Goal: Task Accomplishment & Management: Complete application form

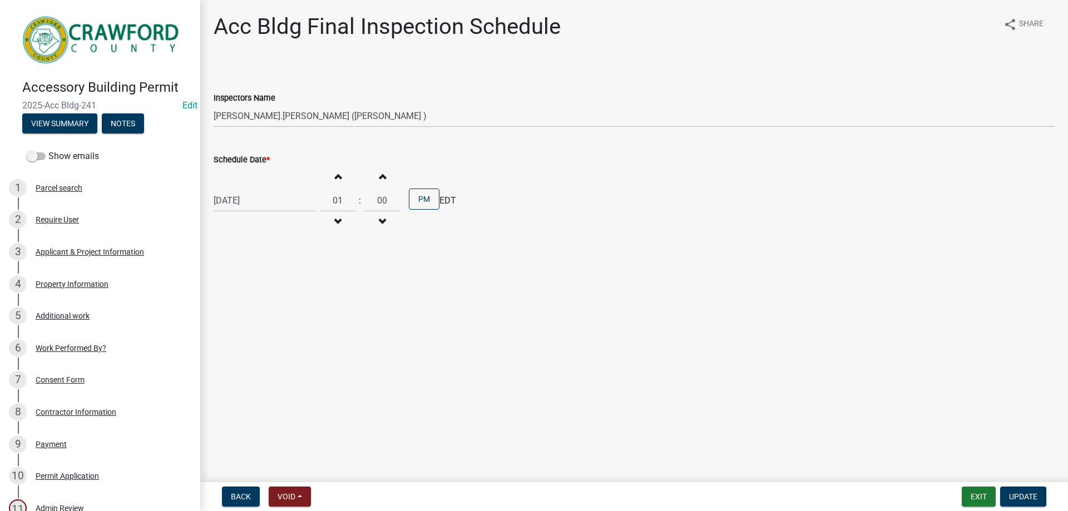
select select "a844a88f-ba44-4800-9e08-05e10520dbf6"
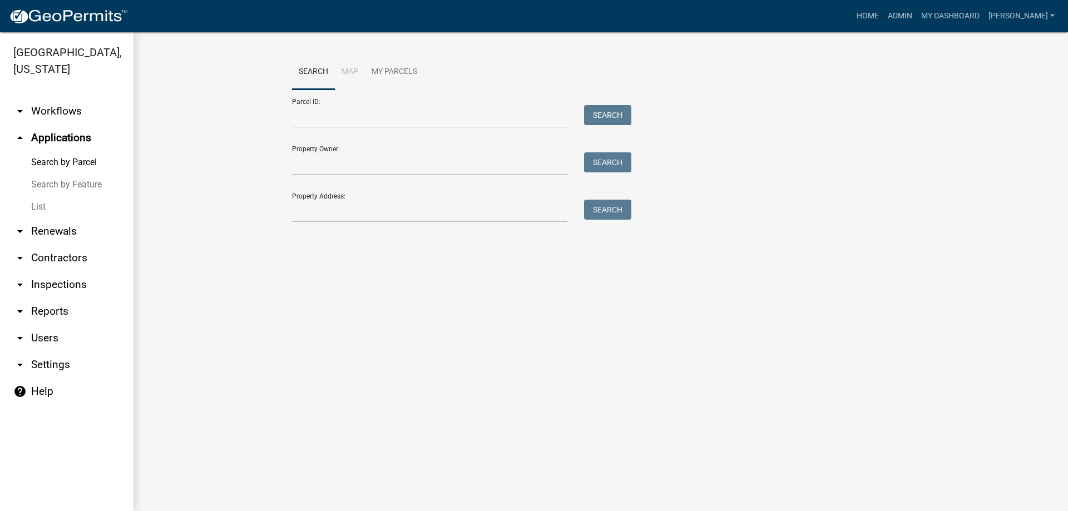
click at [46, 209] on link "List" at bounding box center [66, 207] width 133 height 22
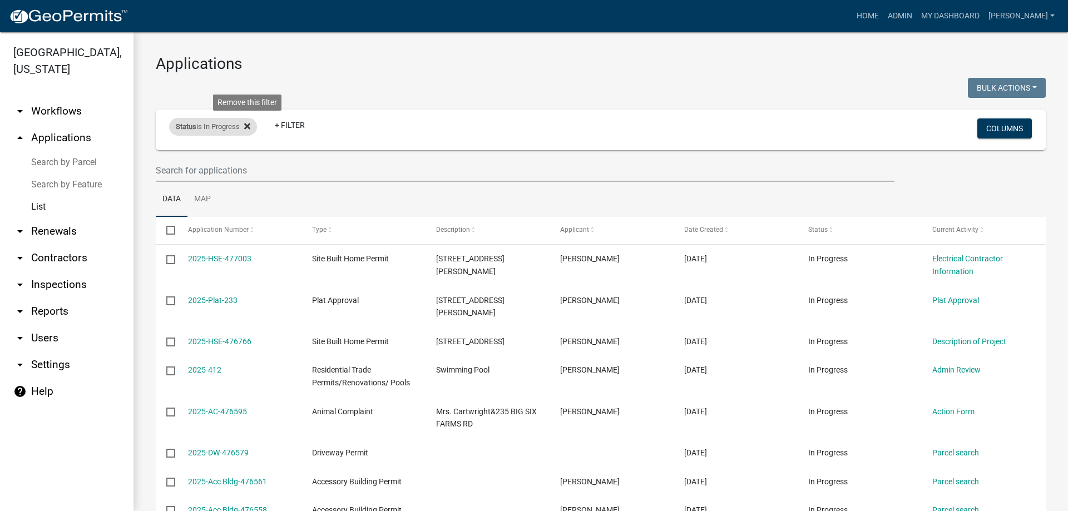
click at [248, 127] on icon at bounding box center [247, 126] width 6 height 6
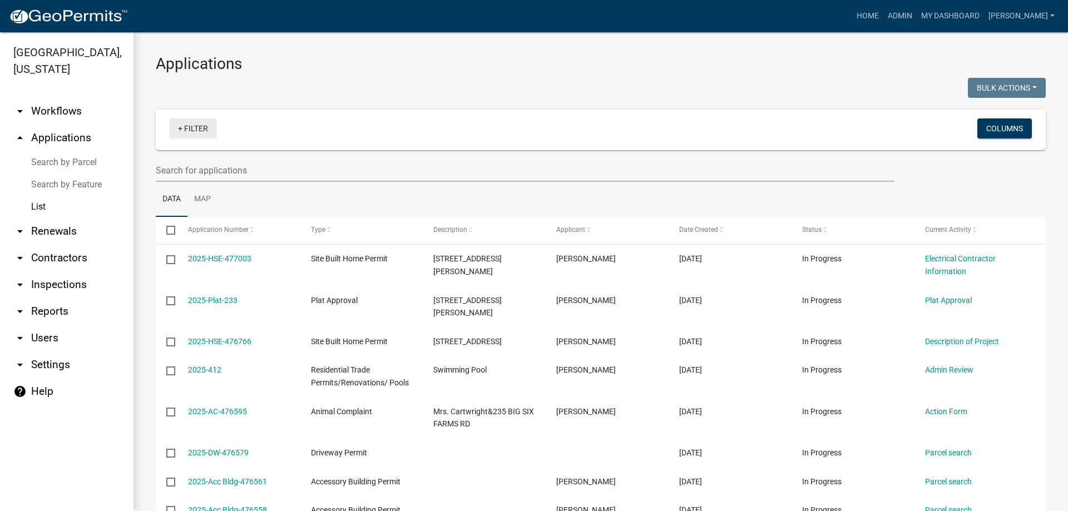
click at [194, 130] on link "+ Filter" at bounding box center [193, 128] width 48 height 20
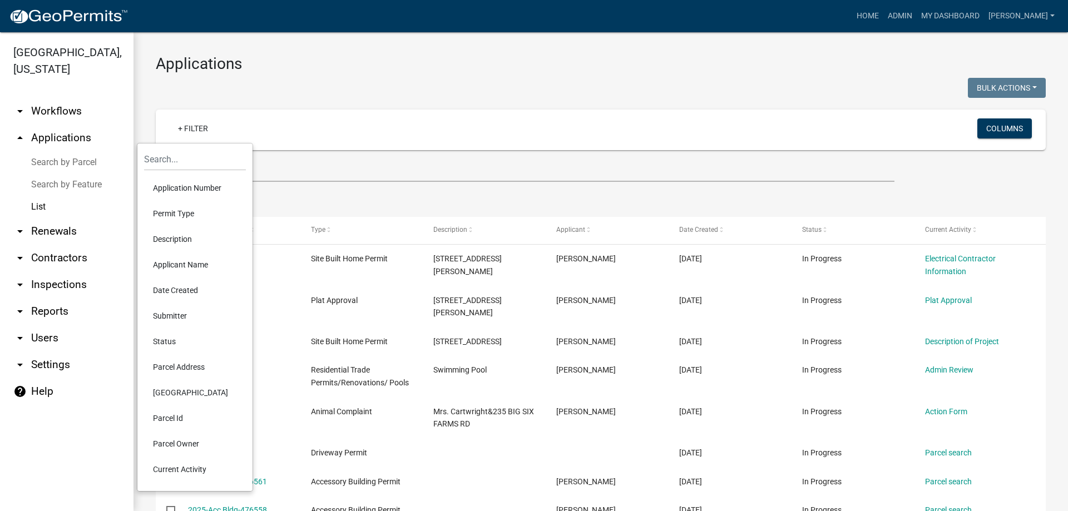
click at [181, 209] on li "Permit Type" at bounding box center [195, 214] width 102 height 26
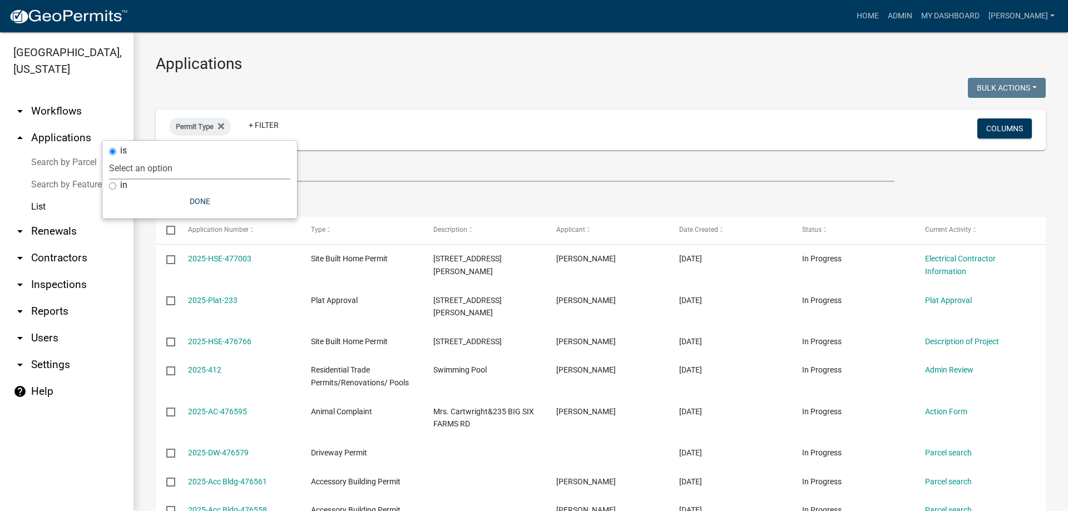
click at [184, 170] on select "Select an option Accessory Building Permit ACO Report Addition Building Permit …" at bounding box center [199, 168] width 181 height 23
select select "d8c2ffa0-2d4f-4e37-952a-290ad7b3f5ed"
click at [142, 157] on select "Select an option Accessory Building Permit ACO Report Addition Building Permit …" at bounding box center [199, 168] width 181 height 23
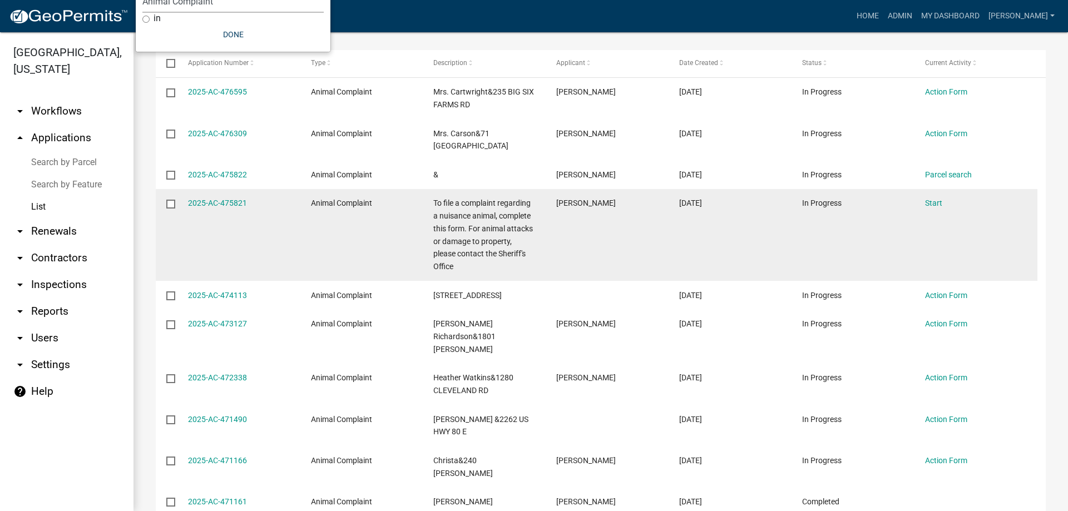
scroll to position [274, 0]
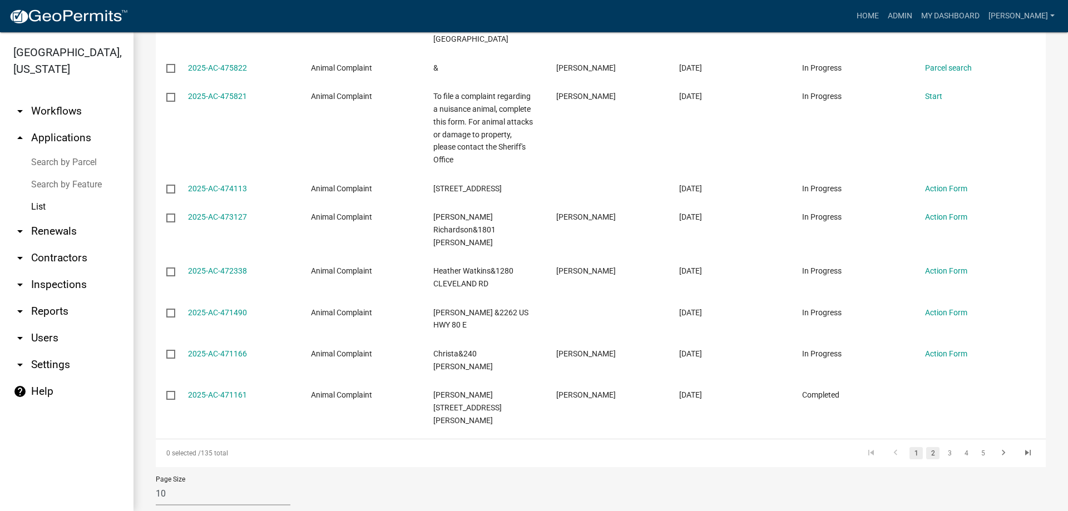
click at [926, 447] on link "2" at bounding box center [932, 453] width 13 height 12
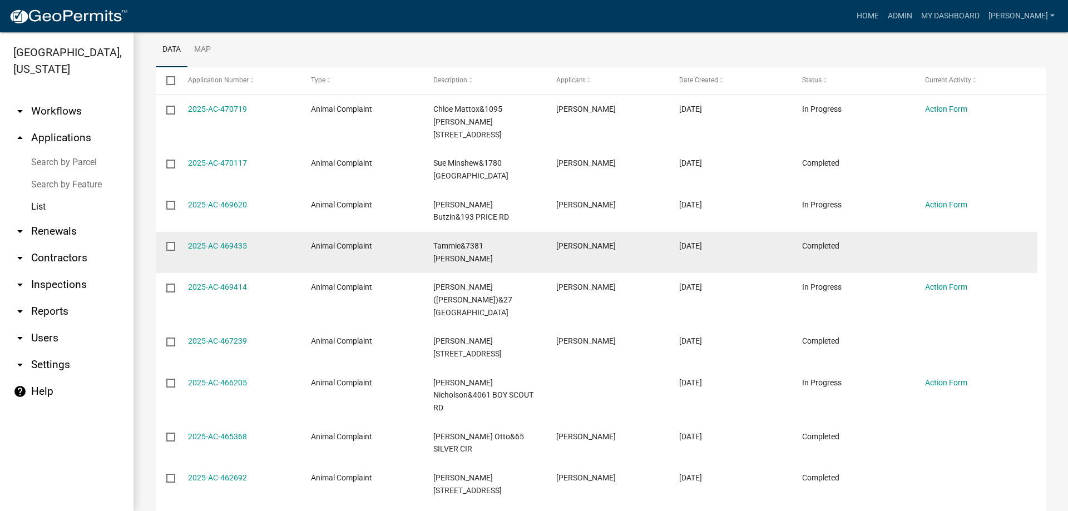
scroll to position [223, 0]
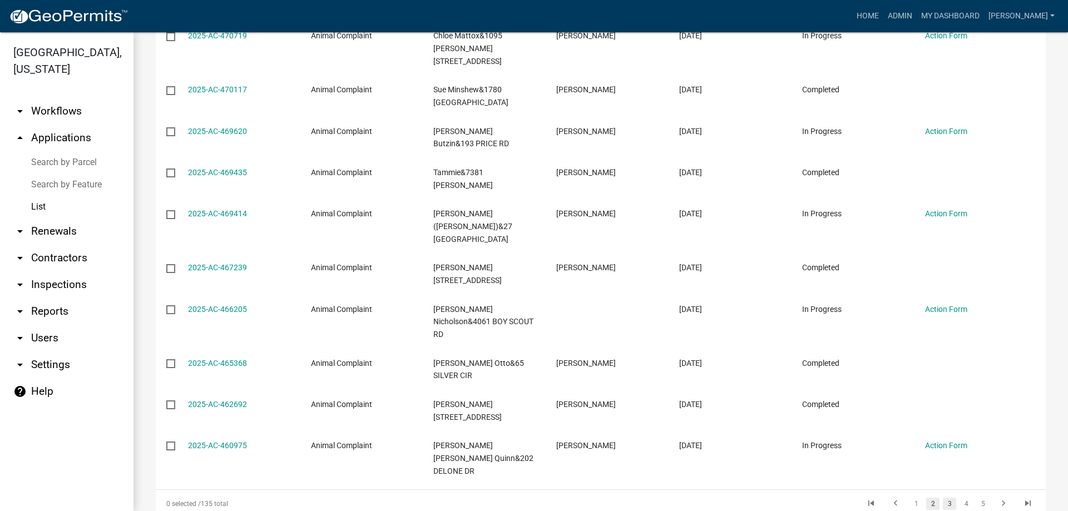
click at [943, 498] on link "3" at bounding box center [949, 504] width 13 height 12
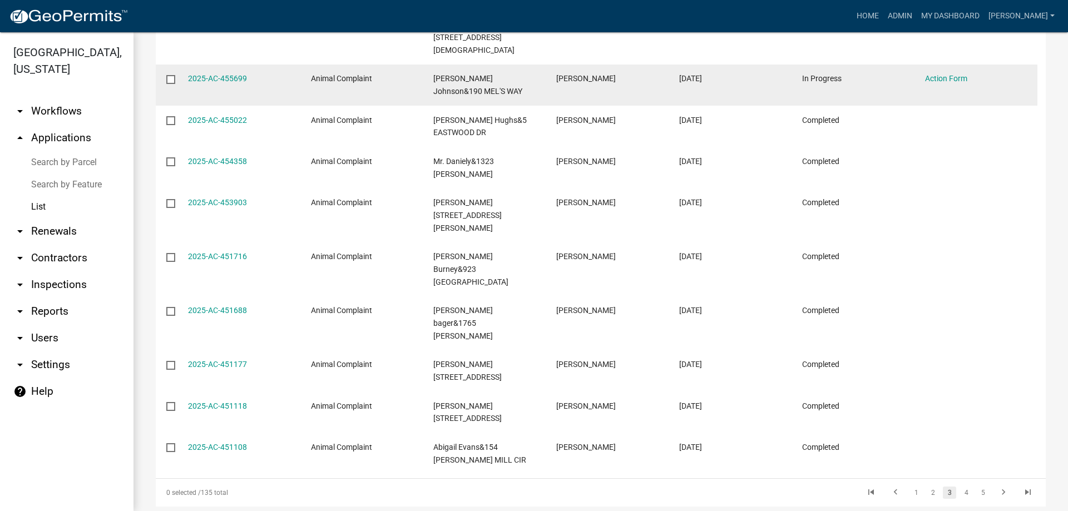
scroll to position [236, 0]
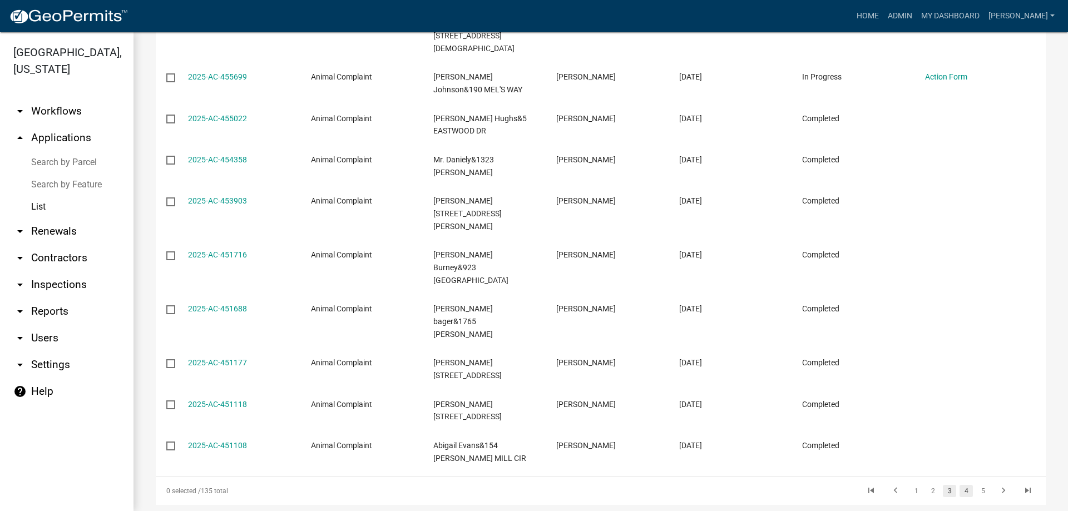
click at [962, 485] on link "4" at bounding box center [966, 491] width 13 height 12
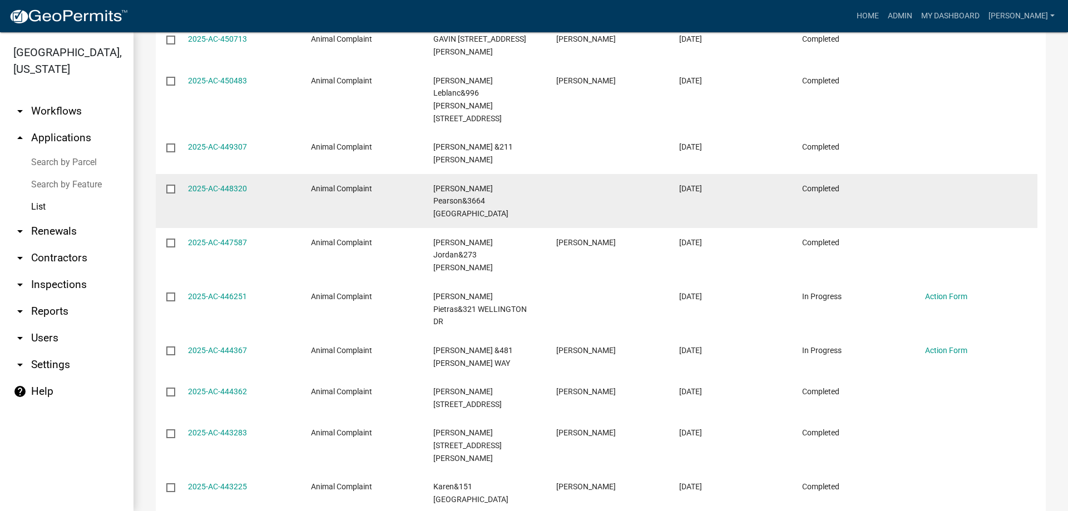
scroll to position [236, 0]
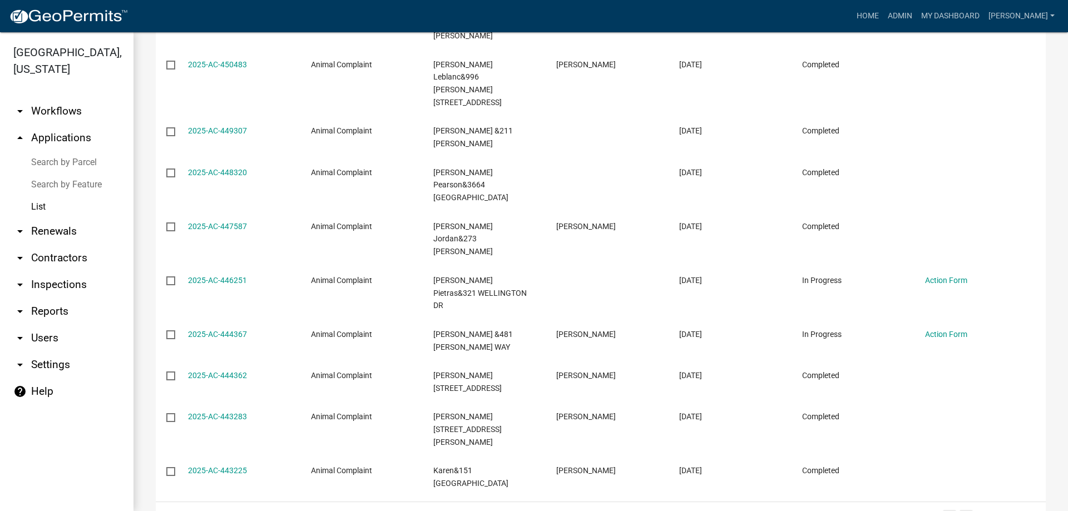
click at [961, 510] on link "5" at bounding box center [966, 516] width 13 height 12
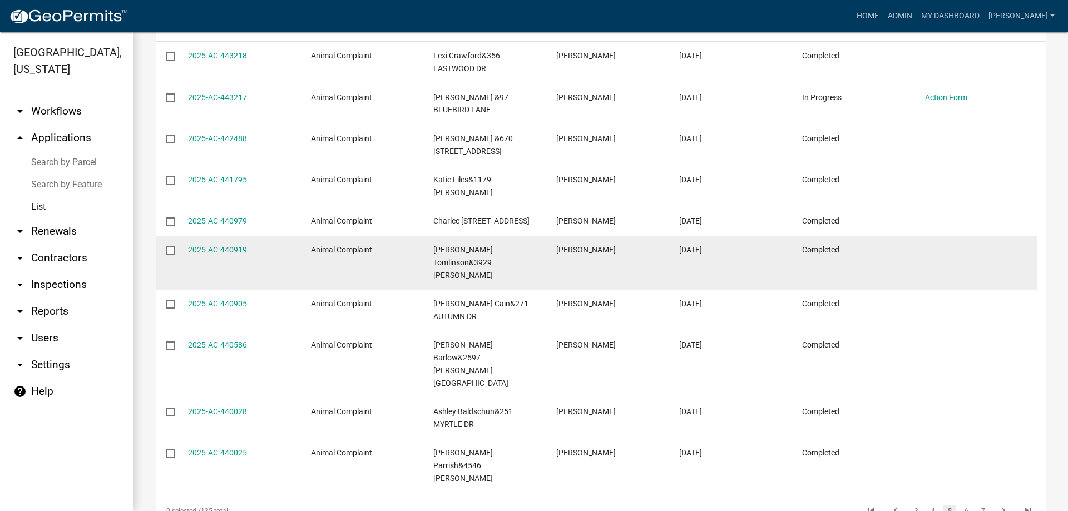
scroll to position [223, 0]
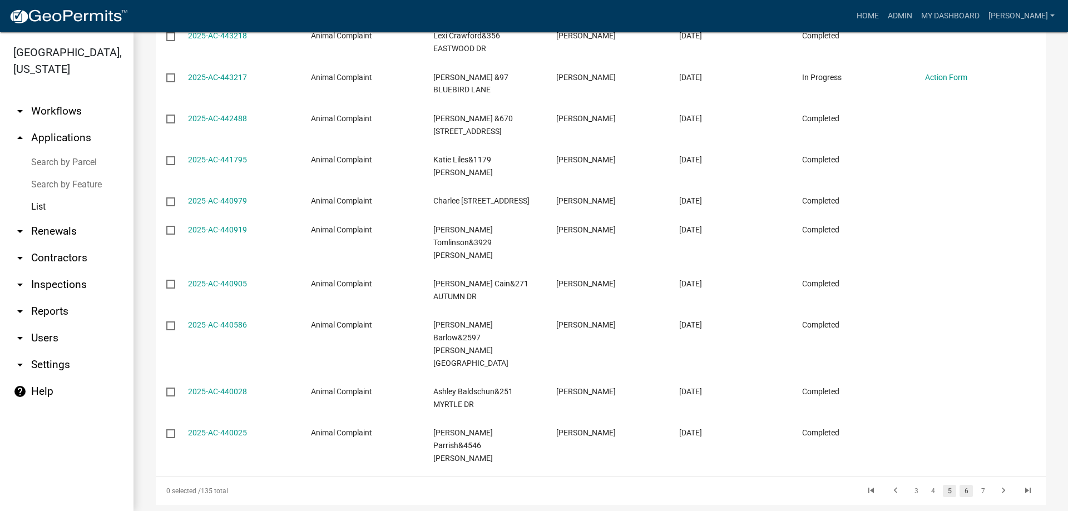
click at [961, 485] on link "6" at bounding box center [966, 491] width 13 height 12
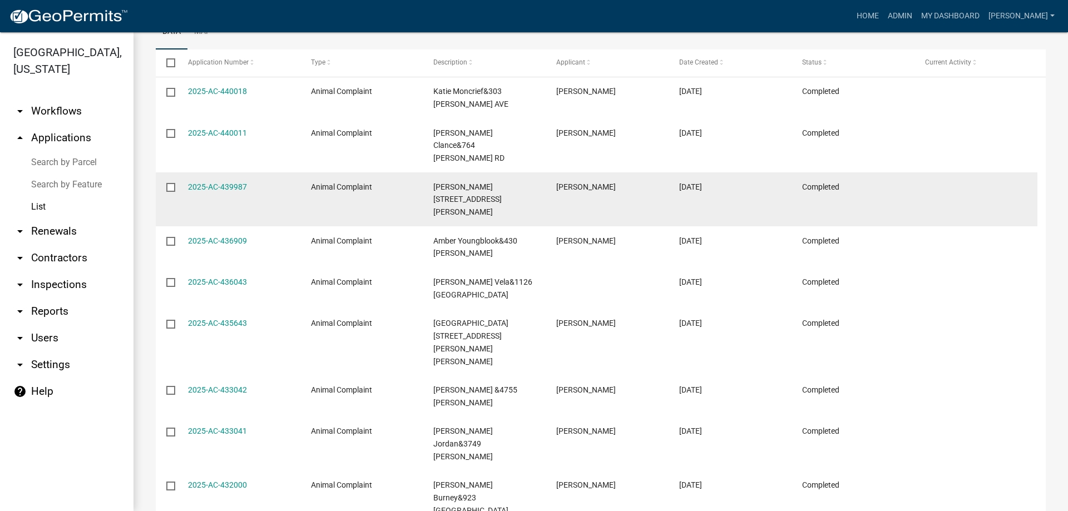
scroll to position [223, 0]
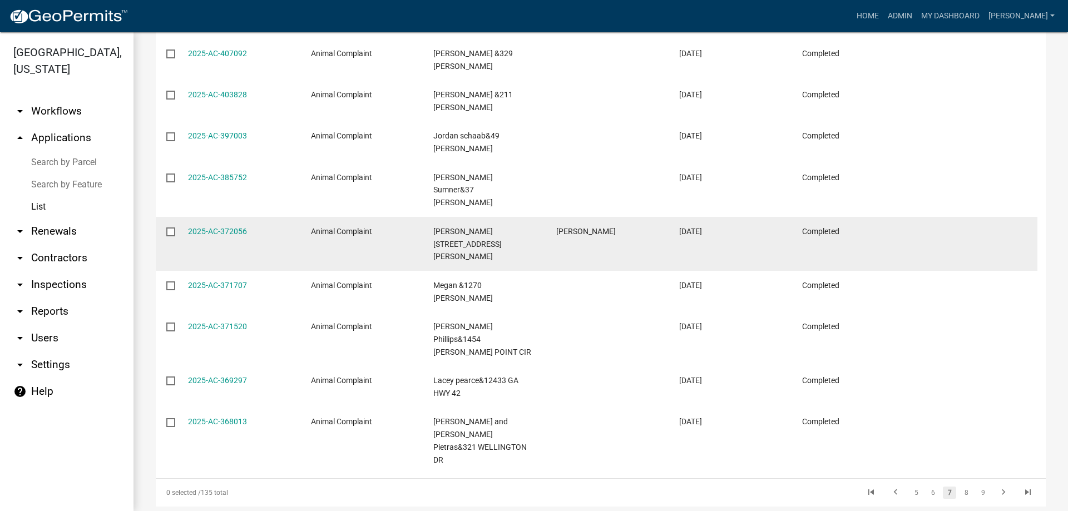
scroll to position [236, 0]
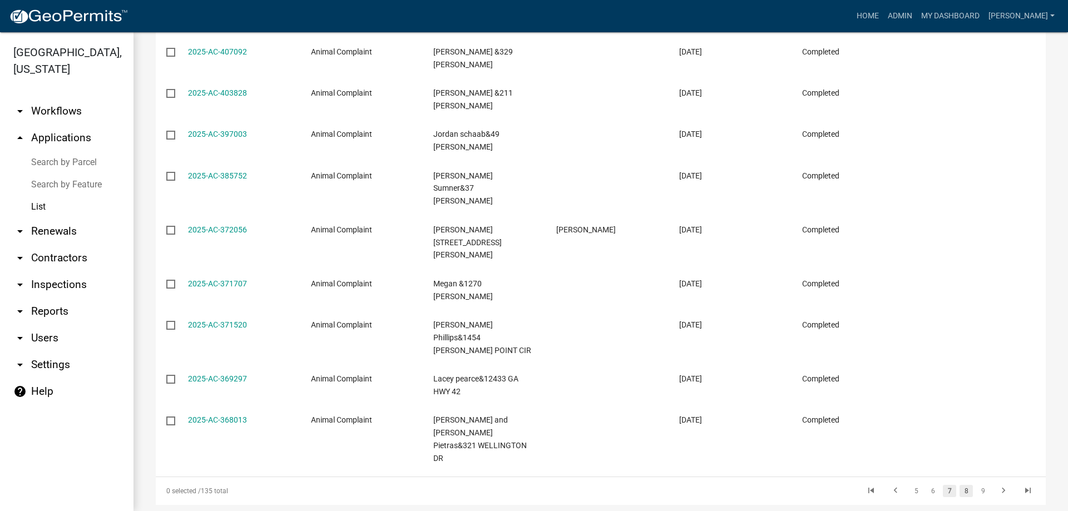
click at [962, 485] on link "8" at bounding box center [966, 491] width 13 height 12
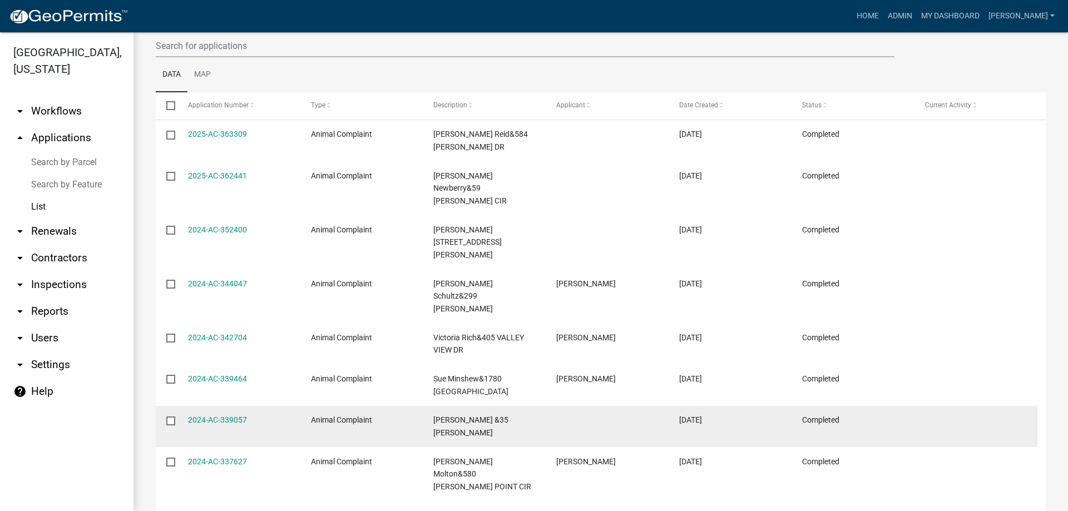
scroll to position [236, 0]
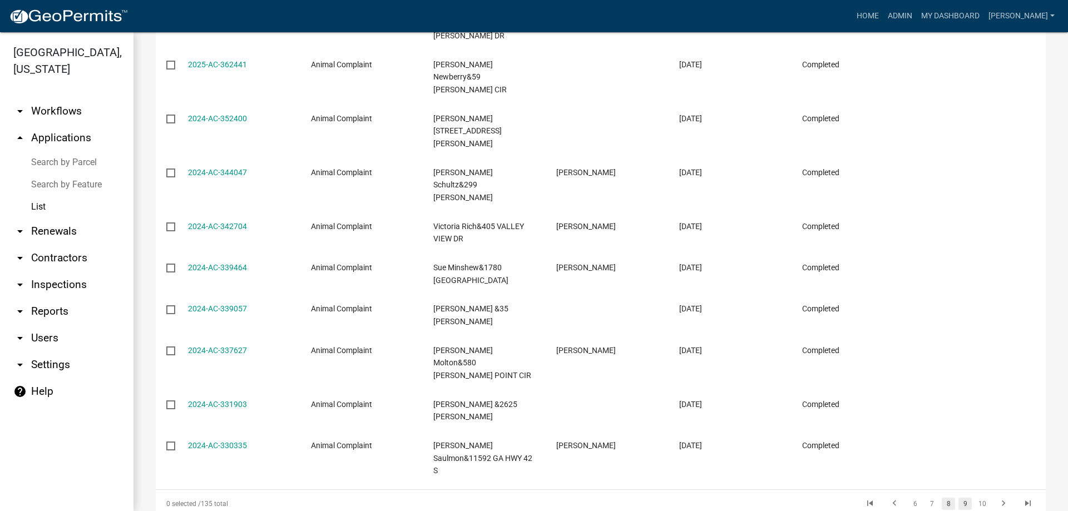
click at [960, 498] on link "9" at bounding box center [964, 504] width 13 height 12
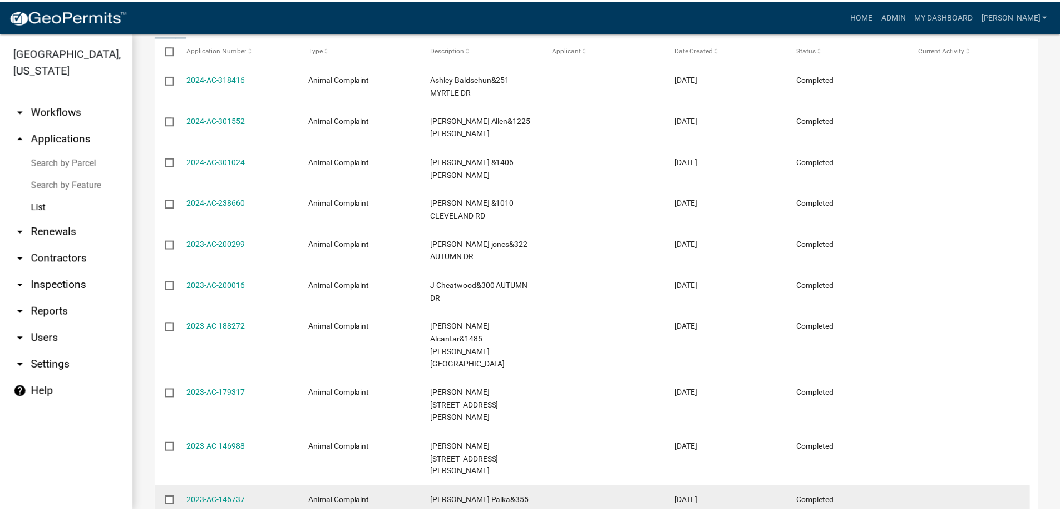
scroll to position [125, 0]
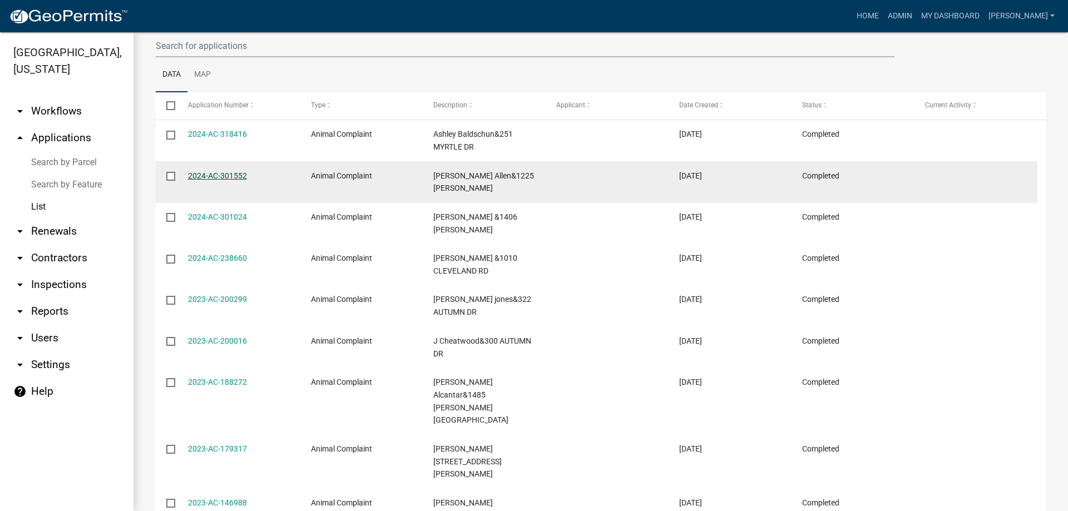
click at [229, 175] on link "2024-AC-301552" at bounding box center [217, 175] width 59 height 9
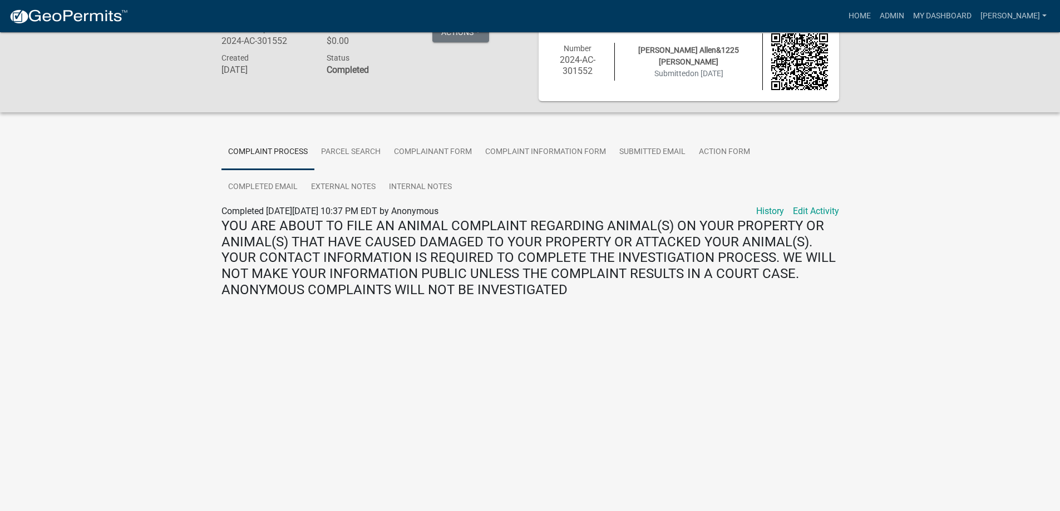
scroll to position [32, 0]
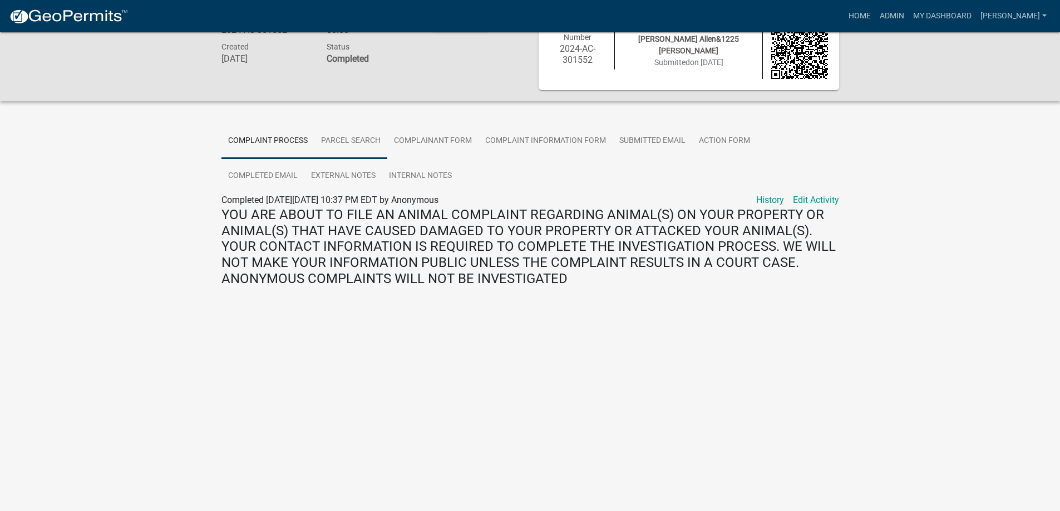
click at [344, 142] on link "Parcel search" at bounding box center [350, 141] width 73 height 36
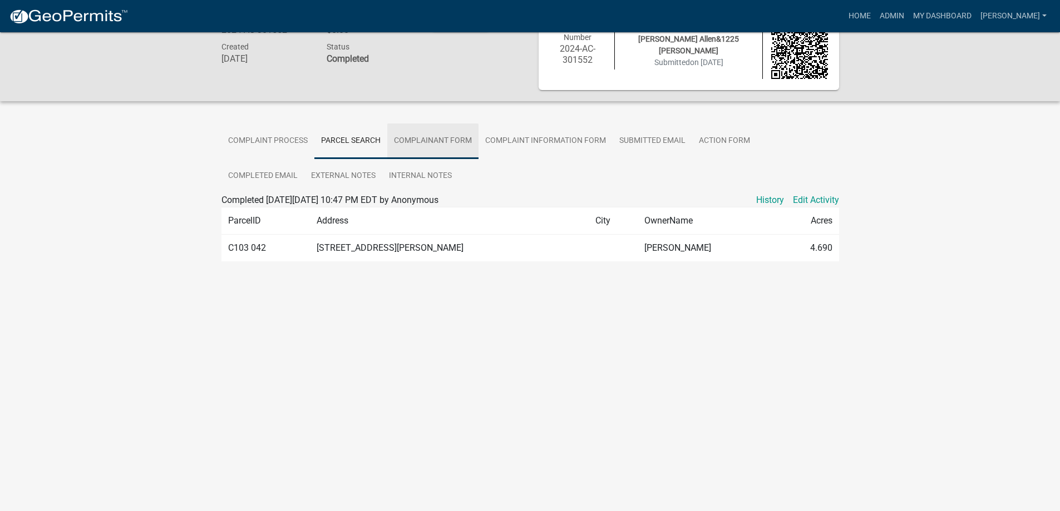
click at [438, 144] on link "Complainant Form" at bounding box center [432, 141] width 91 height 36
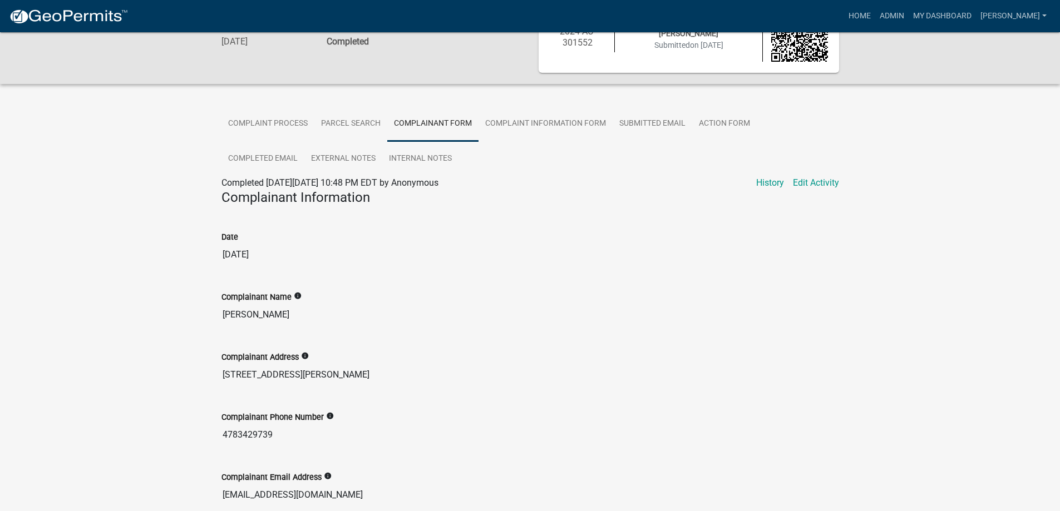
scroll to position [49, 0]
click at [542, 125] on link "Complaint Information Form" at bounding box center [545, 125] width 134 height 36
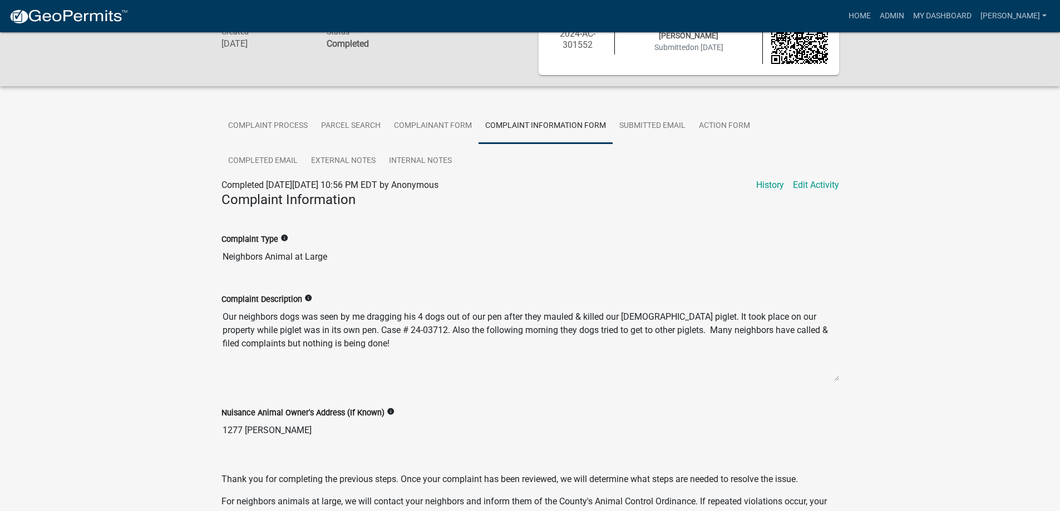
scroll to position [47, 0]
click at [652, 126] on link "Submitted Email" at bounding box center [652, 127] width 80 height 36
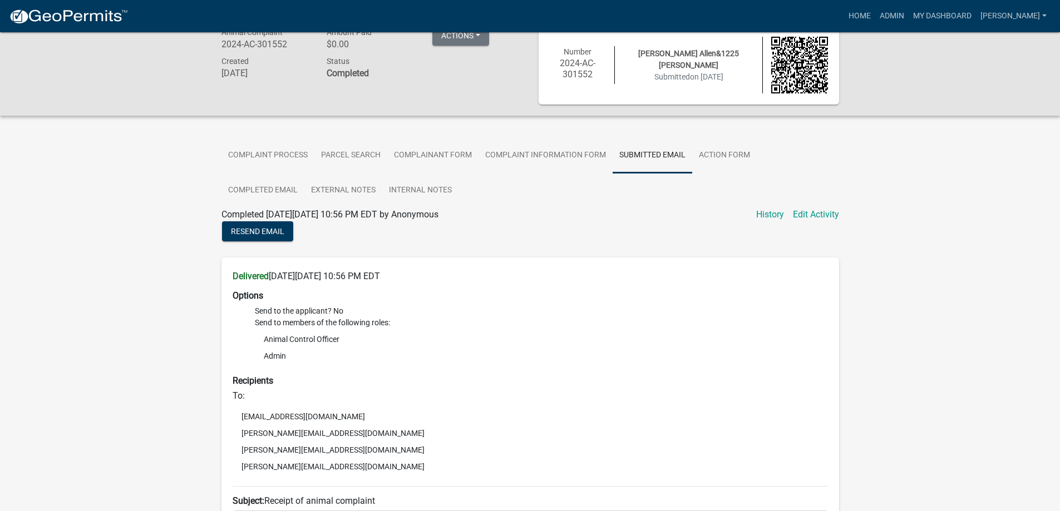
scroll to position [16, 0]
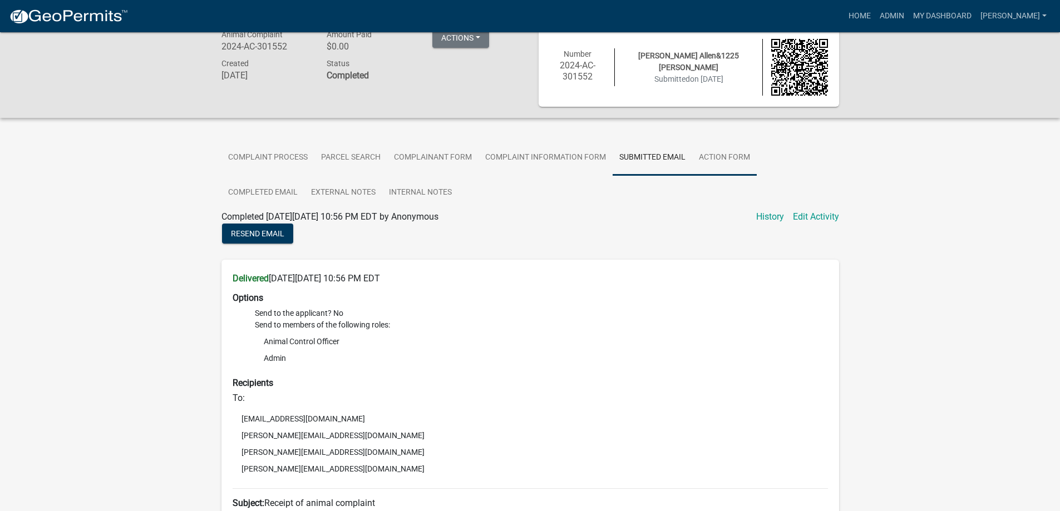
click at [725, 159] on link "Action Form" at bounding box center [724, 158] width 65 height 36
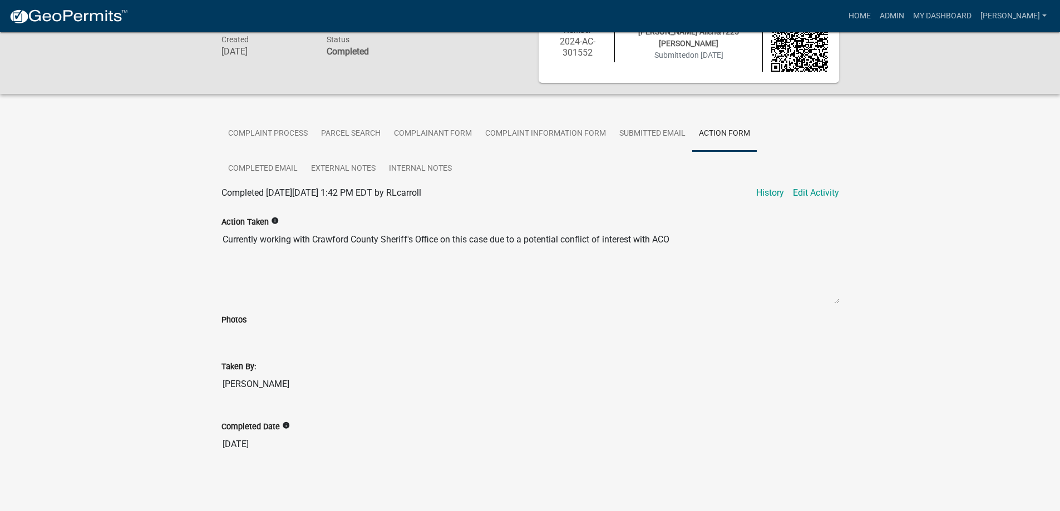
scroll to position [0, 0]
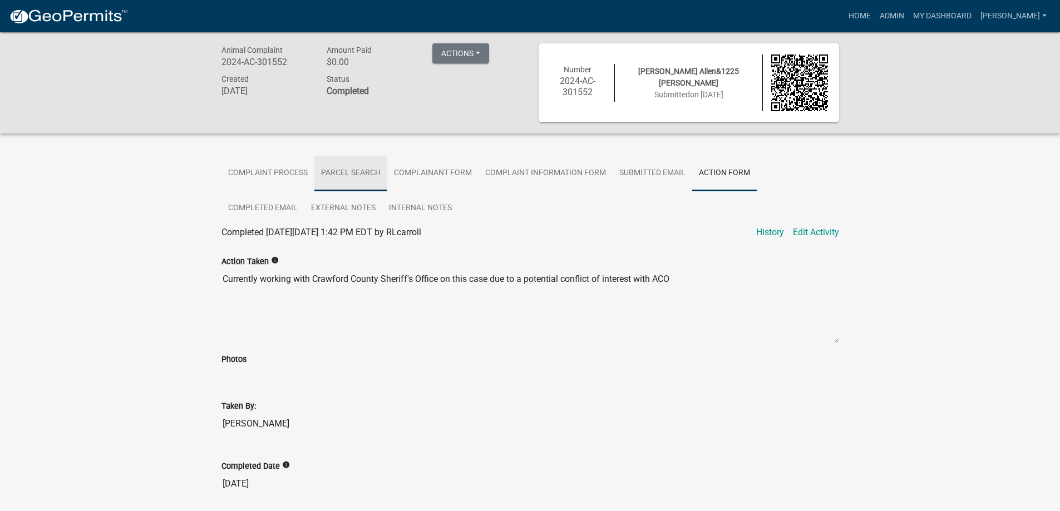
click at [355, 165] on link "Parcel search" at bounding box center [350, 174] width 73 height 36
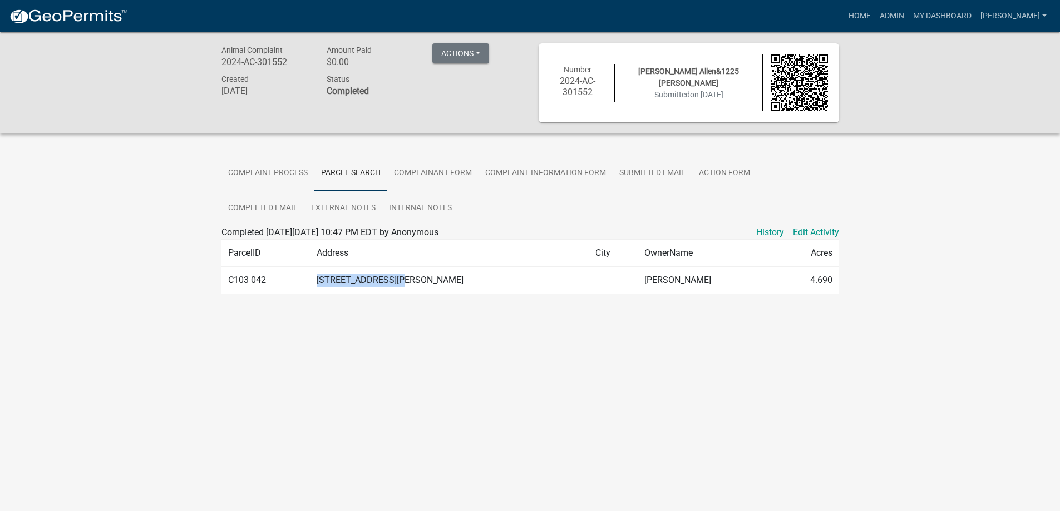
drag, startPoint x: 328, startPoint y: 281, endPoint x: 419, endPoint y: 281, distance: 90.7
click at [419, 281] on td "1225 BLASINGAME RD" at bounding box center [449, 279] width 278 height 27
copy td "1225 BLASINGAME RD"
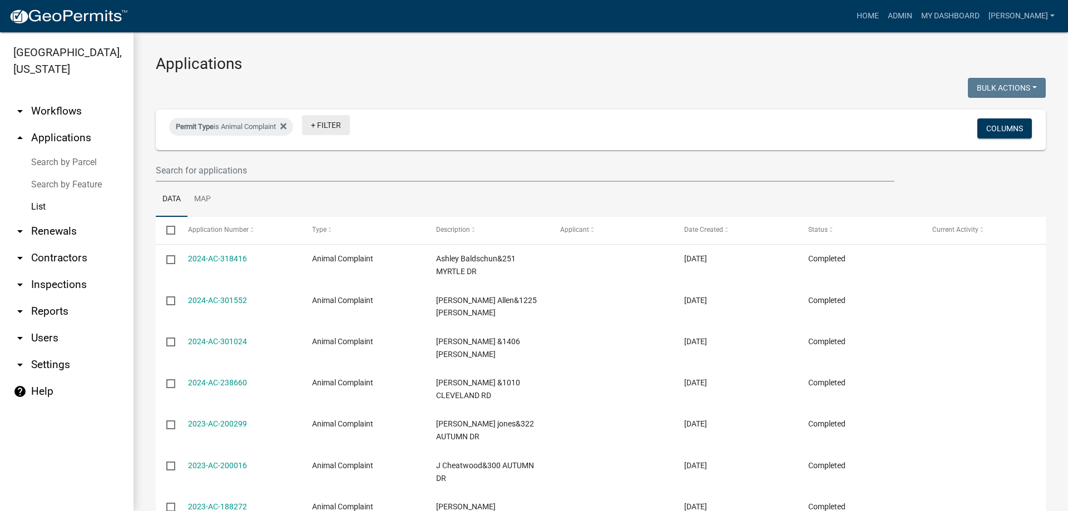
click at [328, 121] on link "+ Filter" at bounding box center [326, 125] width 48 height 20
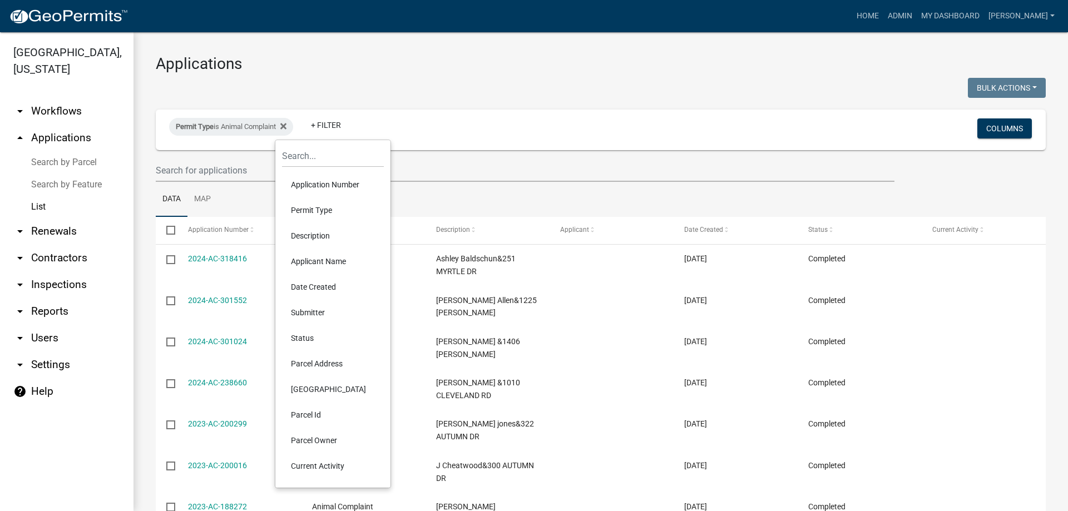
click at [342, 364] on li "Parcel Address" at bounding box center [333, 364] width 102 height 26
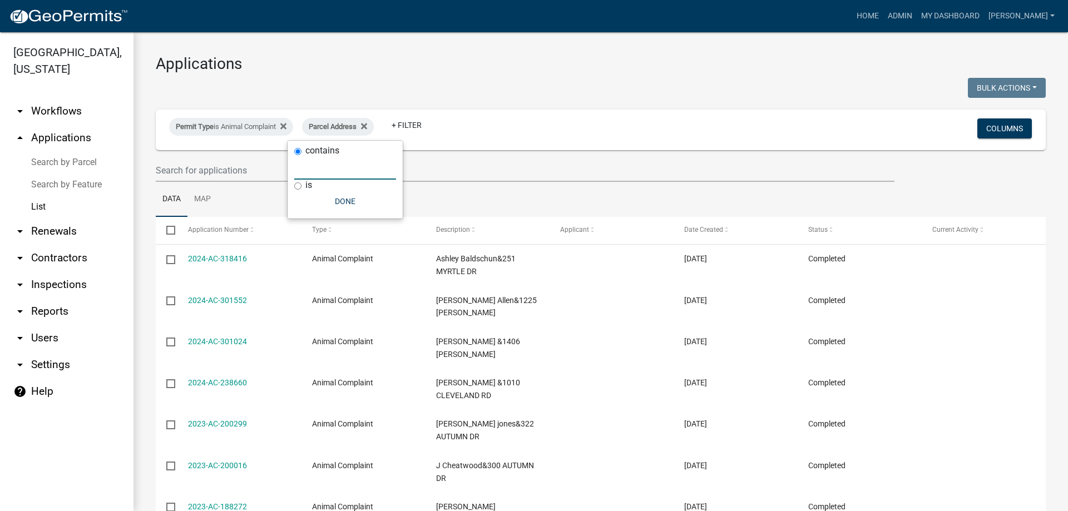
click at [322, 171] on input "text" at bounding box center [345, 168] width 102 height 23
paste input "1225 BLASINGAME RD"
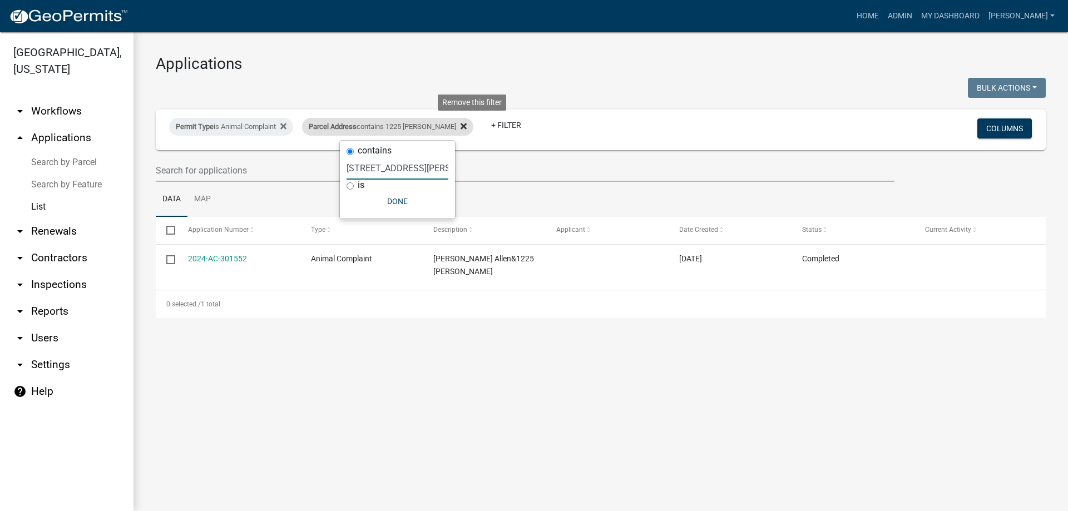
type input "1225 BLASINGAME RD"
click at [467, 128] on icon at bounding box center [464, 126] width 6 height 9
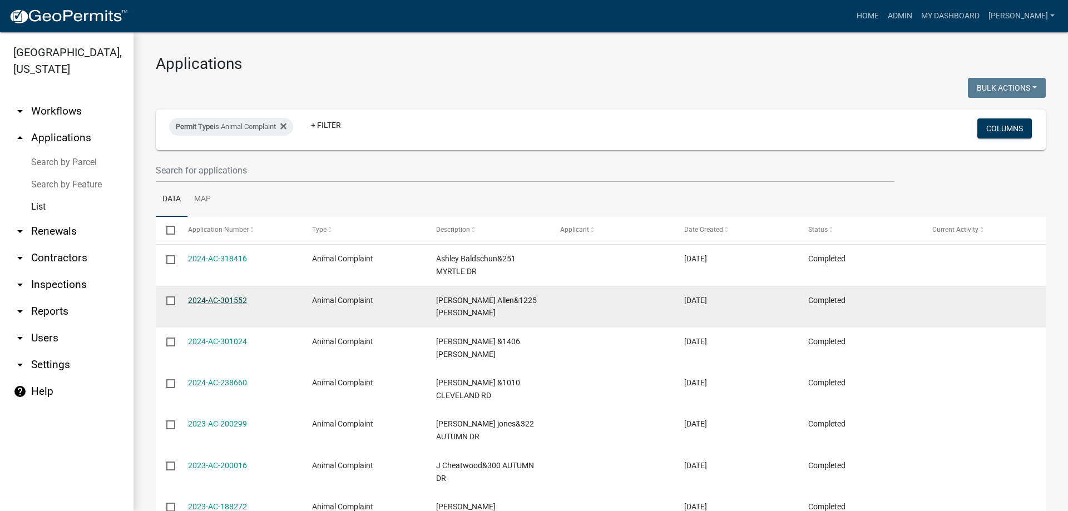
click at [230, 303] on link "2024-AC-301552" at bounding box center [217, 300] width 59 height 9
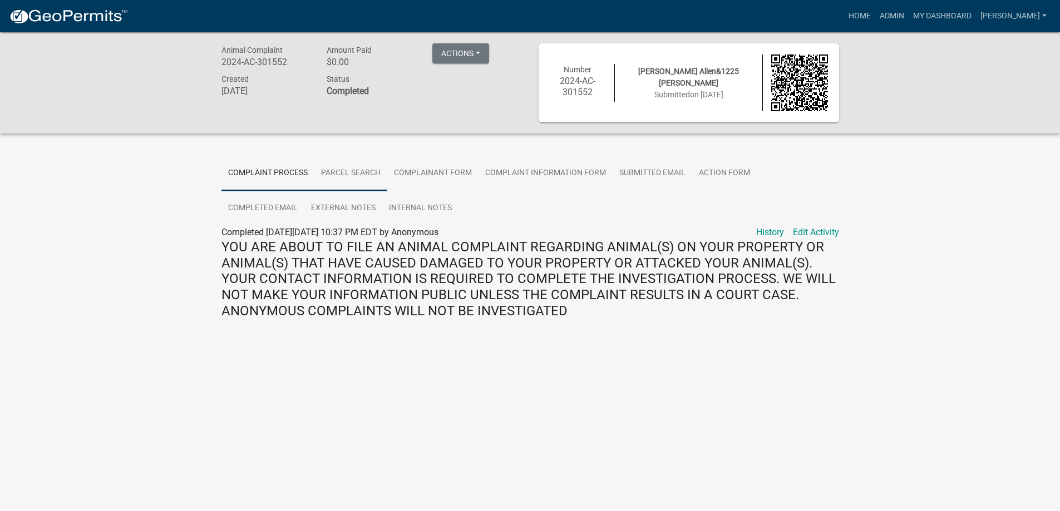
click at [354, 174] on link "Parcel search" at bounding box center [350, 174] width 73 height 36
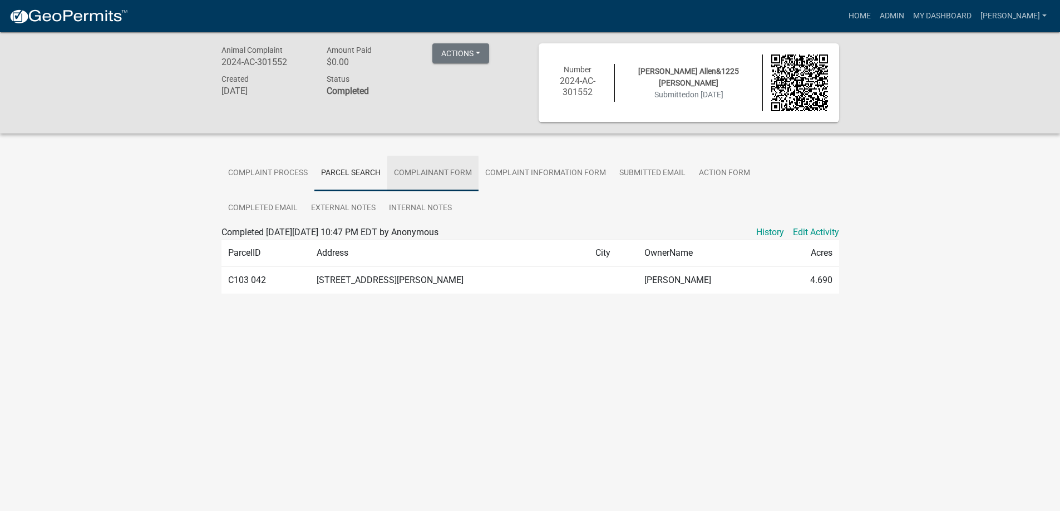
click at [439, 177] on link "Complainant Form" at bounding box center [432, 174] width 91 height 36
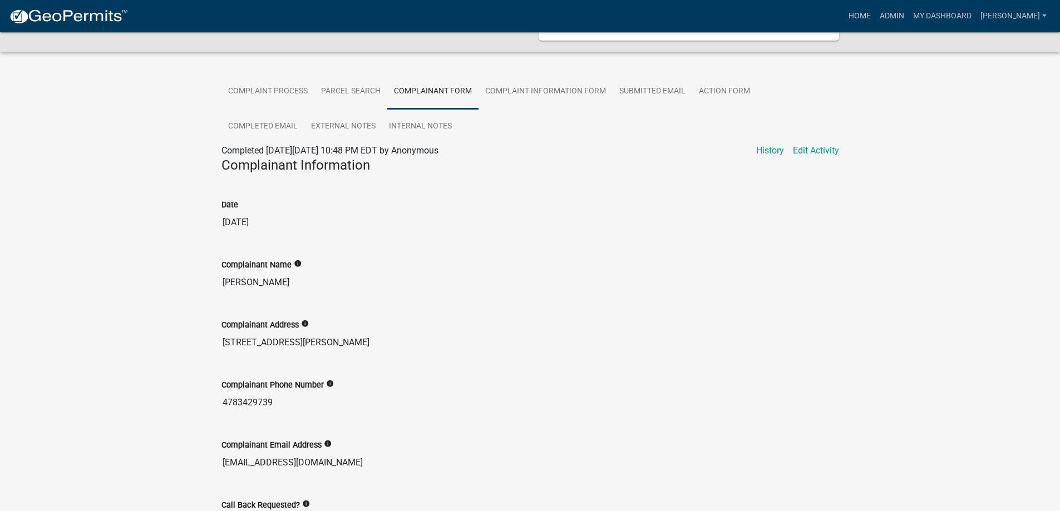
scroll to position [49, 0]
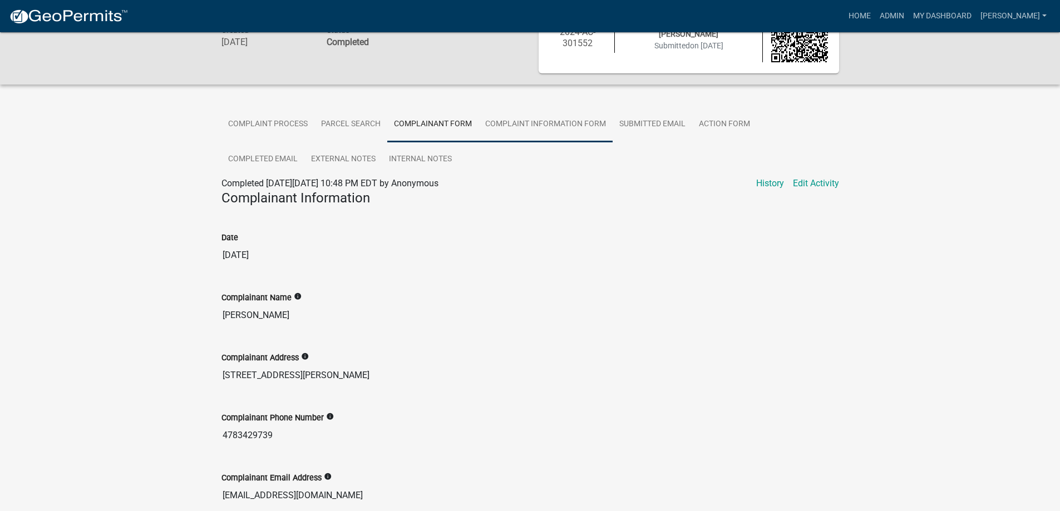
click at [531, 120] on link "Complaint Information Form" at bounding box center [545, 125] width 134 height 36
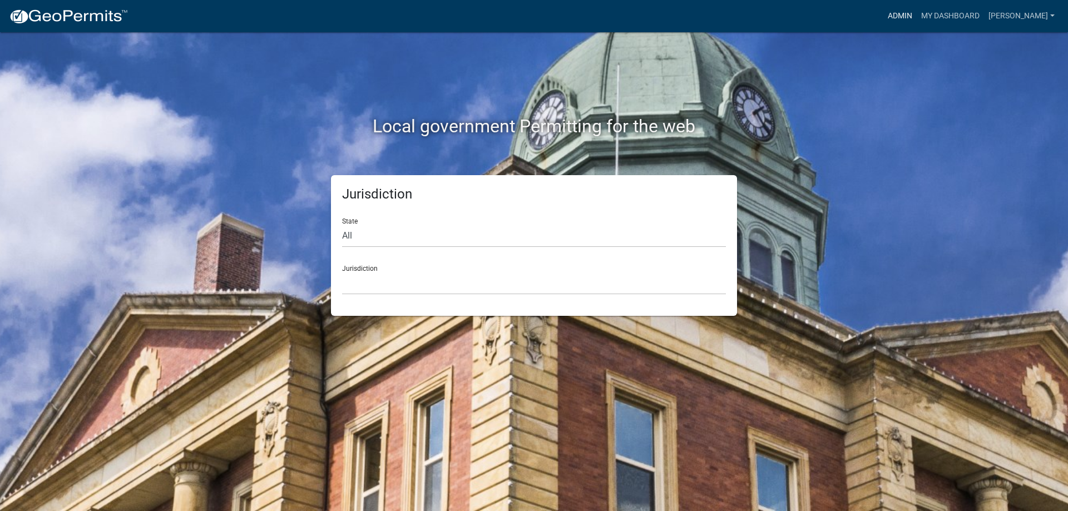
click at [913, 11] on link "Admin" at bounding box center [899, 16] width 33 height 21
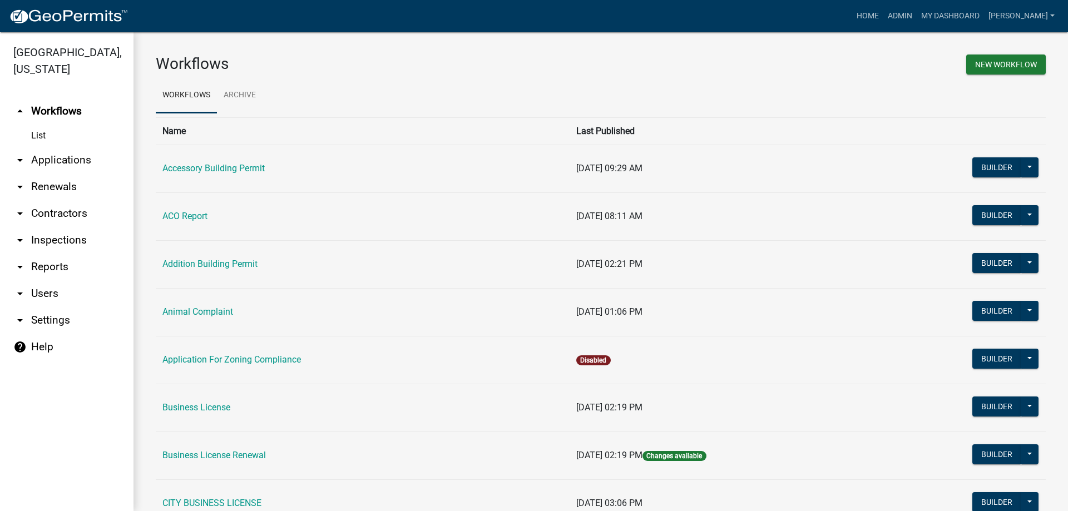
click at [64, 157] on link "arrow_drop_down Applications" at bounding box center [66, 160] width 133 height 27
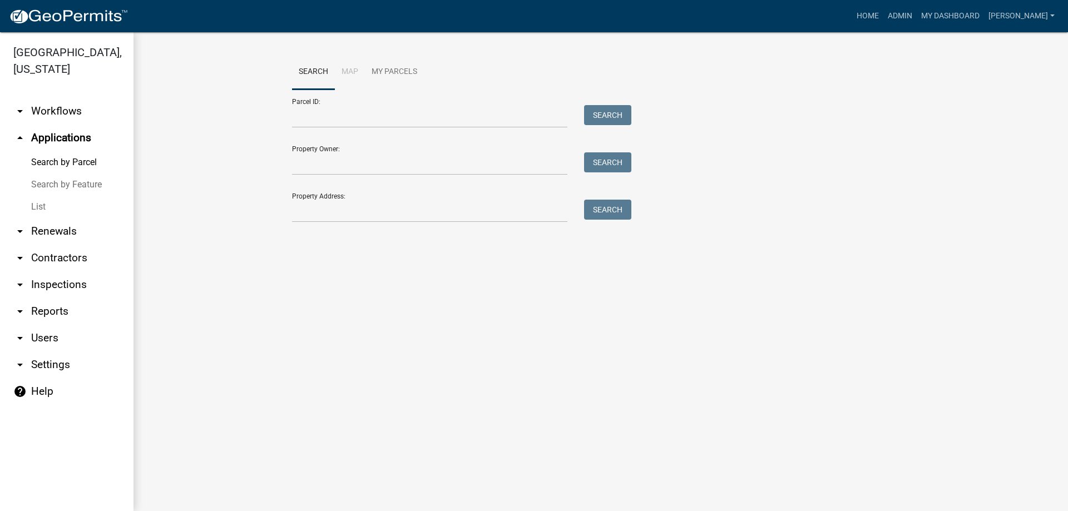
click at [36, 207] on link "List" at bounding box center [66, 207] width 133 height 22
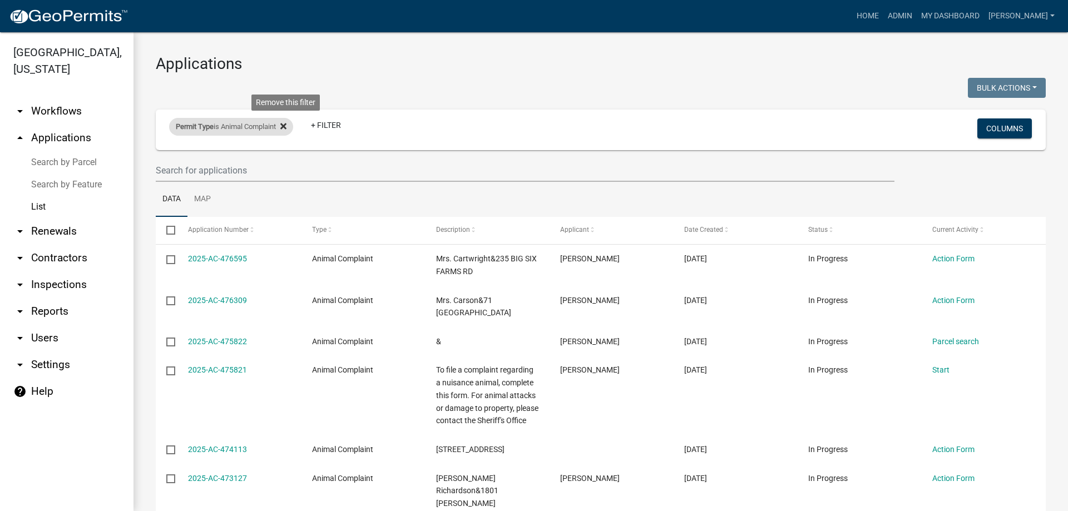
click at [286, 125] on icon at bounding box center [283, 126] width 6 height 6
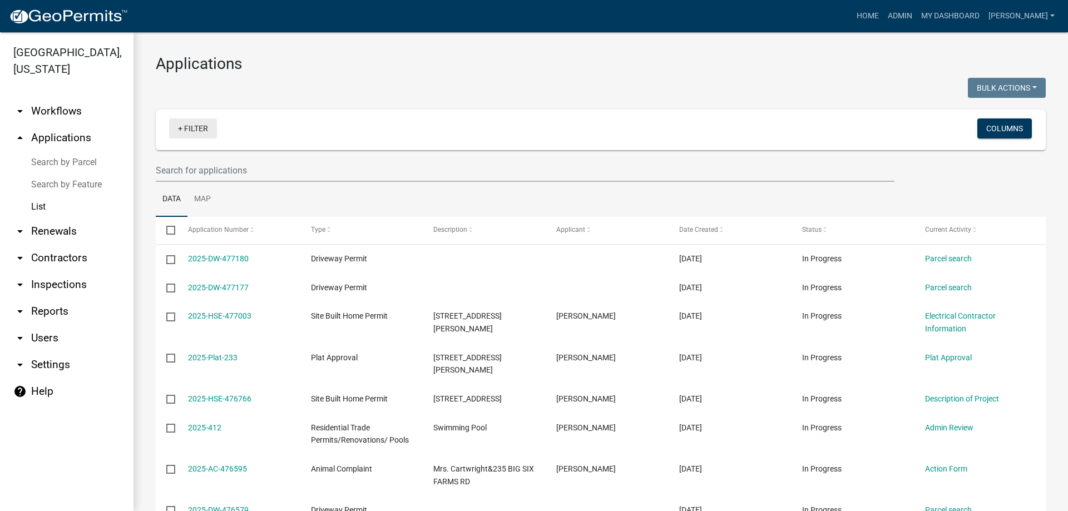
click at [201, 130] on link "+ Filter" at bounding box center [193, 128] width 48 height 20
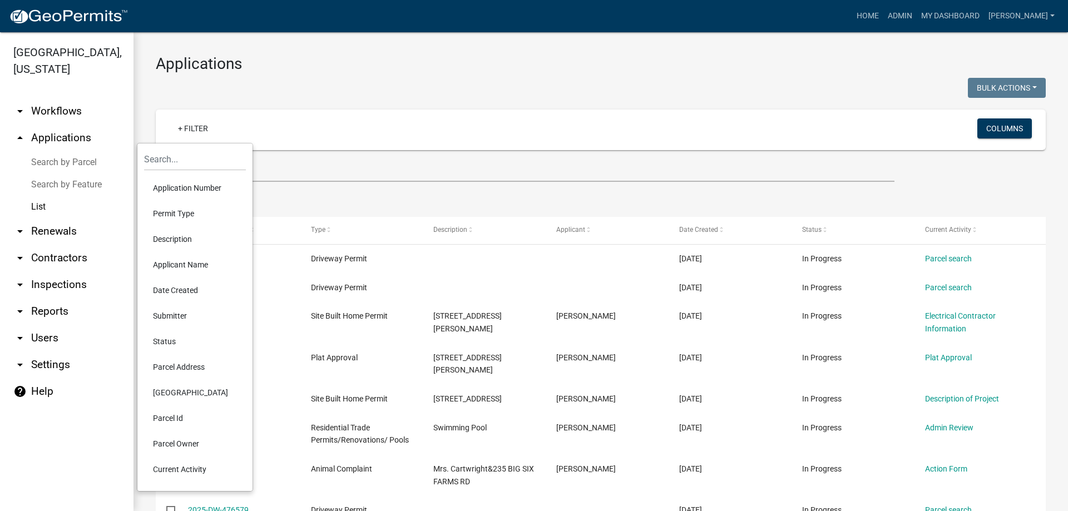
click at [165, 334] on li "Status" at bounding box center [195, 342] width 102 height 26
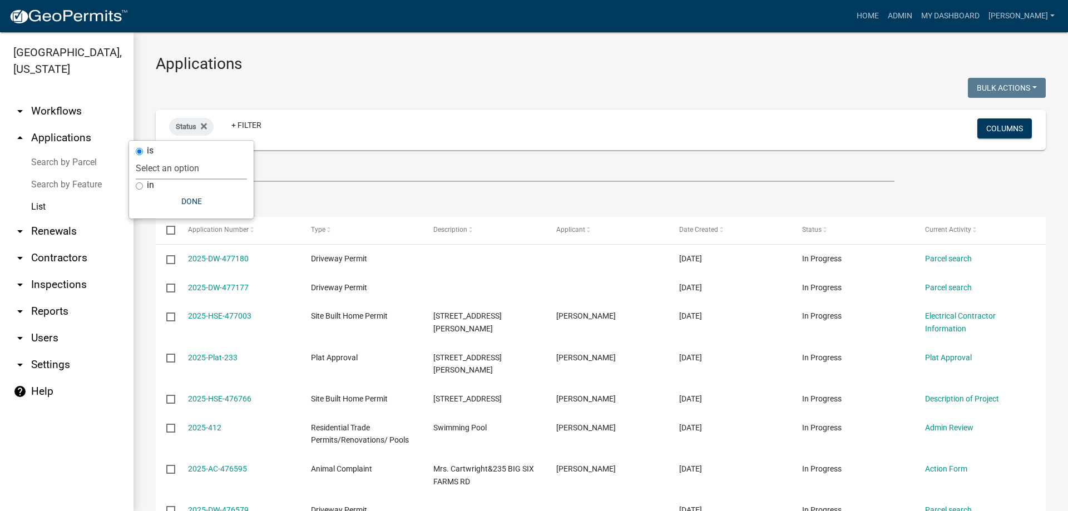
click at [189, 167] on select "Select an option Not Started In Progress Completed Expired Locked Withdrawn Voi…" at bounding box center [191, 168] width 111 height 23
select select "1"
click at [159, 157] on select "Select an option Not Started In Progress Completed Expired Locked Withdrawn Voi…" at bounding box center [191, 168] width 111 height 23
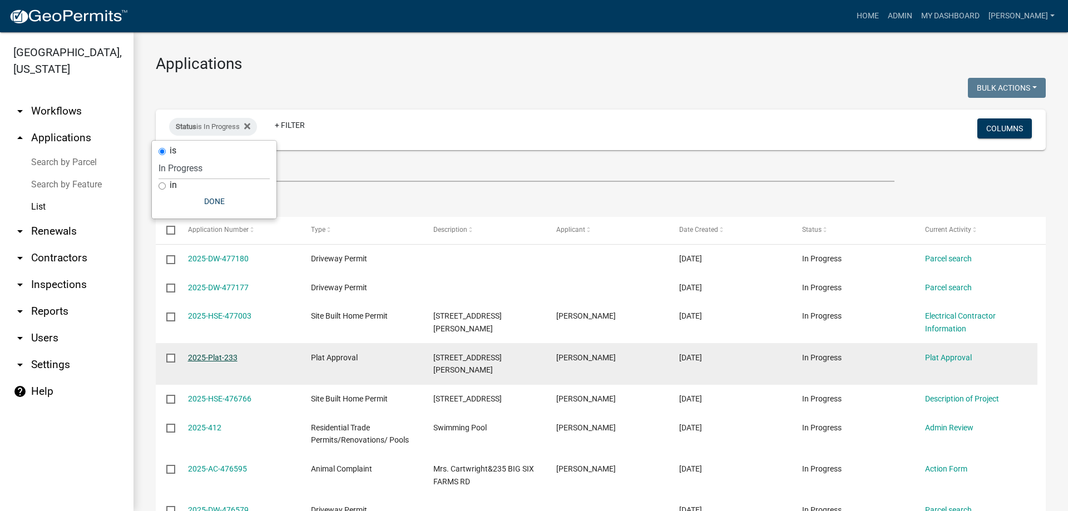
click at [210, 356] on link "2025-Plat-233" at bounding box center [213, 357] width 50 height 9
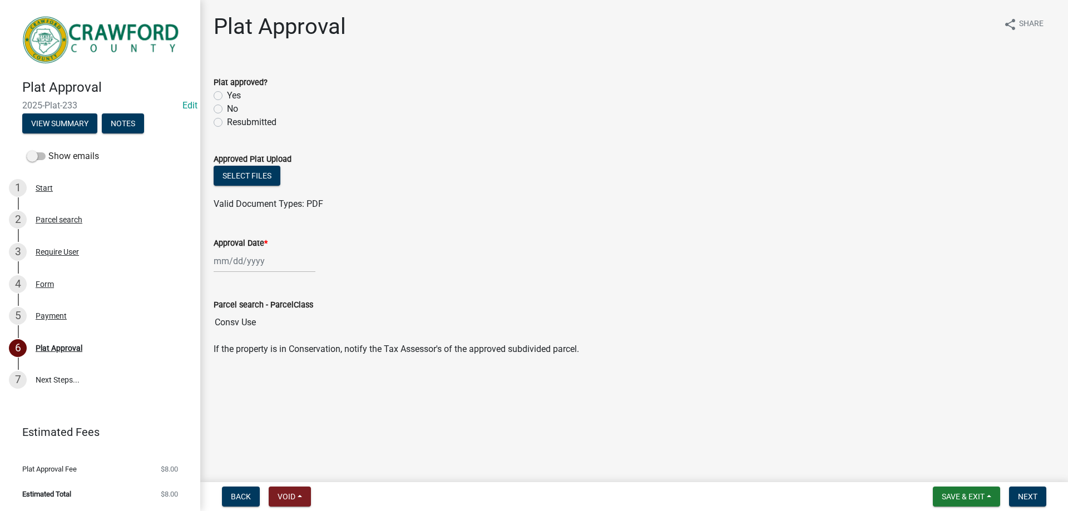
click at [227, 96] on label "Yes" at bounding box center [234, 95] width 14 height 13
click at [227, 96] on input "Yes" at bounding box center [230, 92] width 7 height 7
radio input "true"
click at [270, 179] on button "Select files" at bounding box center [247, 176] width 67 height 20
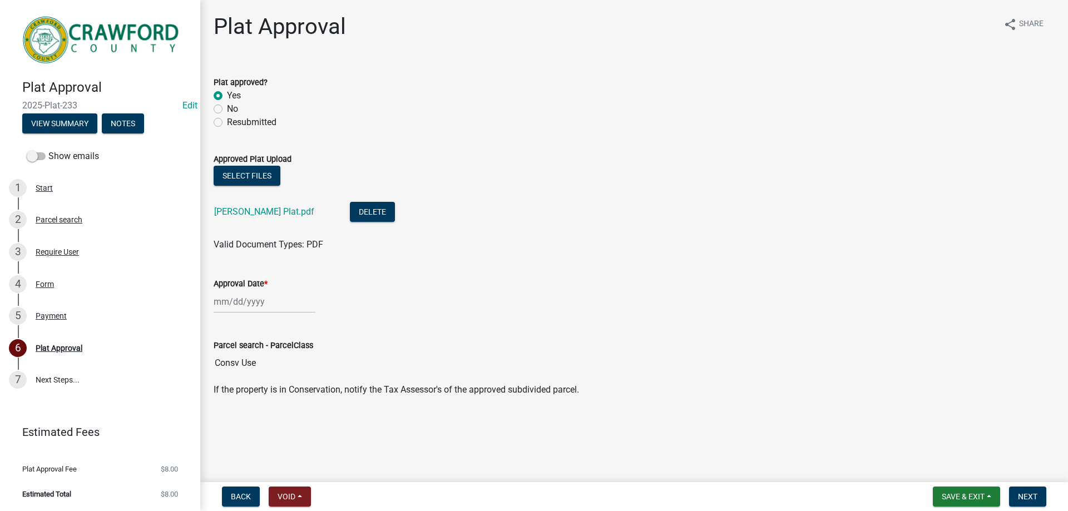
click at [255, 303] on div at bounding box center [265, 301] width 102 height 23
select select "9"
select select "2025"
click at [284, 380] on div "11" at bounding box center [278, 379] width 18 height 18
type input "[DATE]"
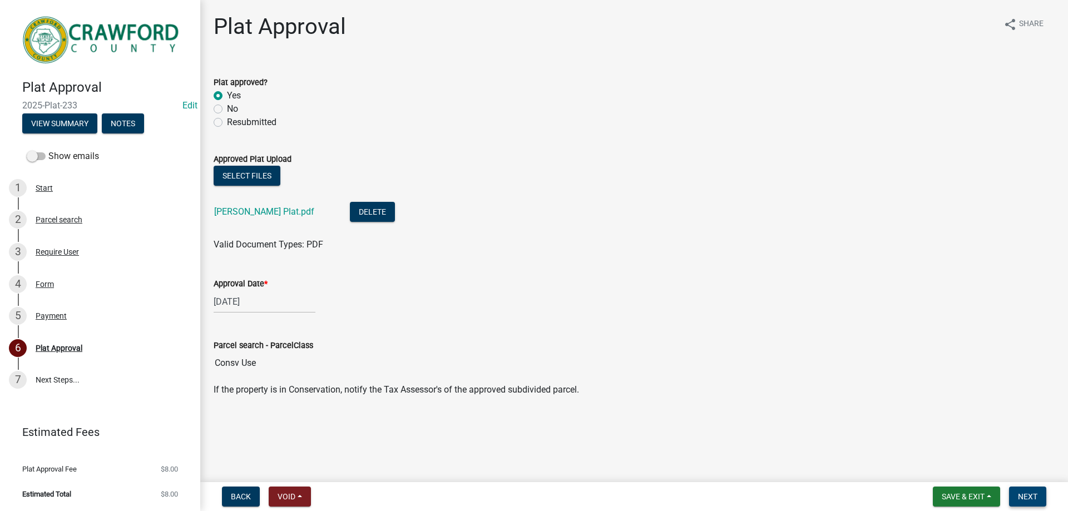
click at [1030, 500] on span "Next" at bounding box center [1027, 496] width 19 height 9
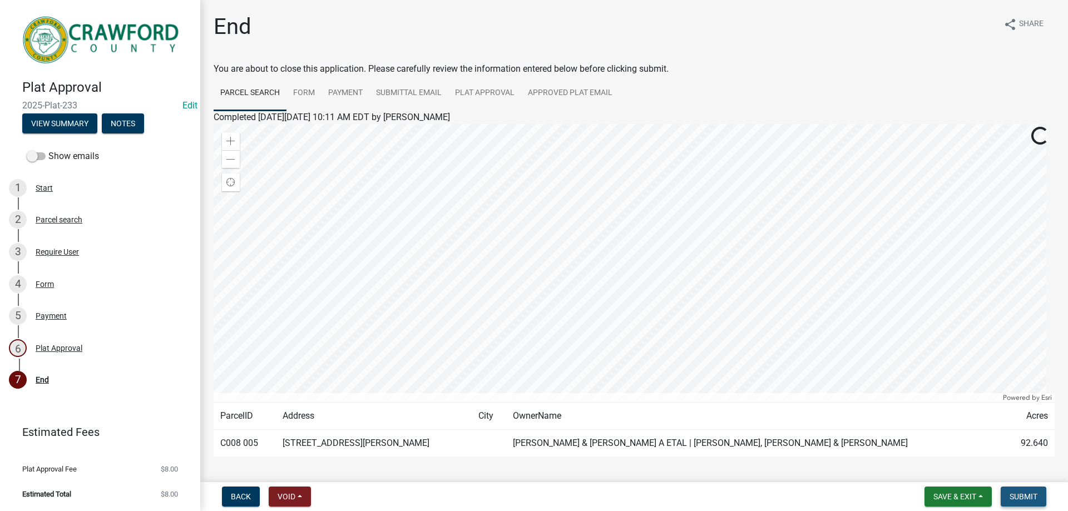
click at [1029, 496] on span "Submit" at bounding box center [1024, 496] width 28 height 9
